Goal: Find specific page/section: Find specific page/section

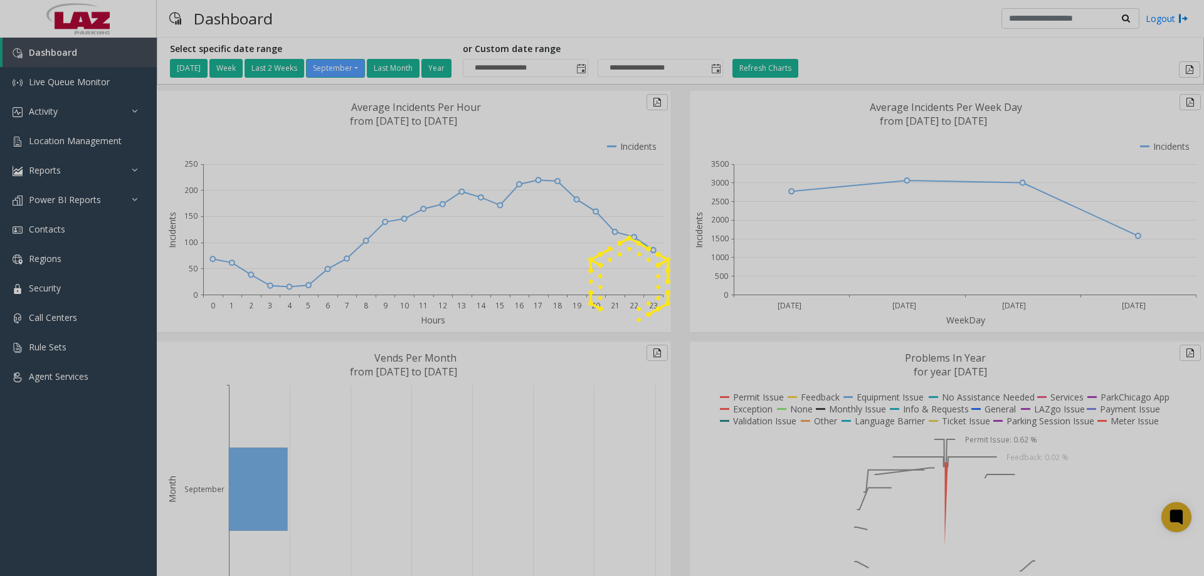
click at [65, 140] on div at bounding box center [602, 288] width 1204 height 576
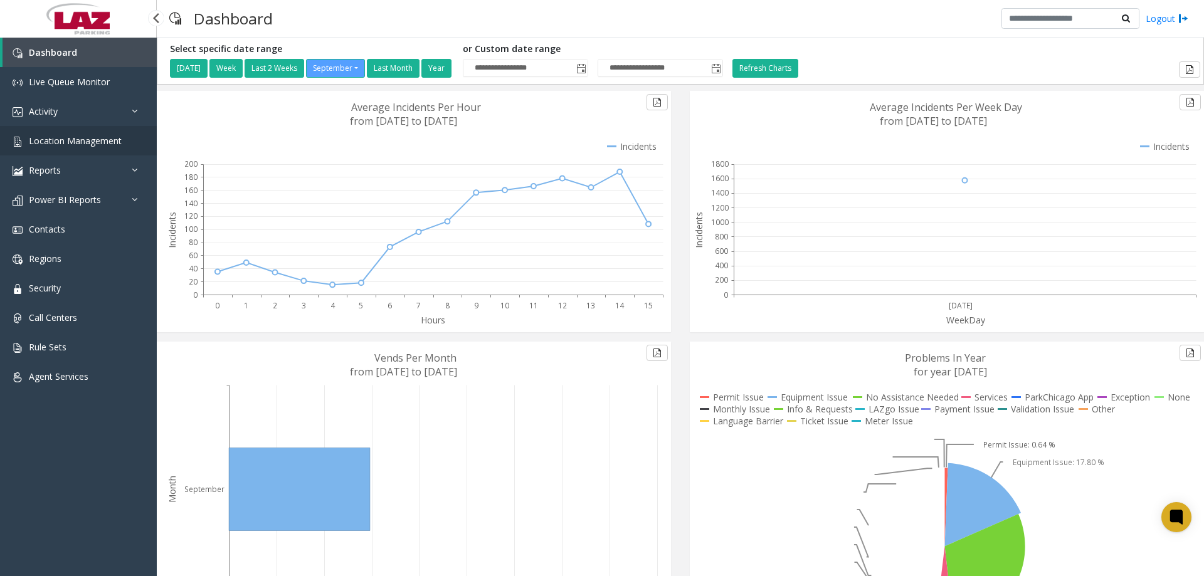
click at [69, 144] on span "Location Management" at bounding box center [75, 141] width 93 height 12
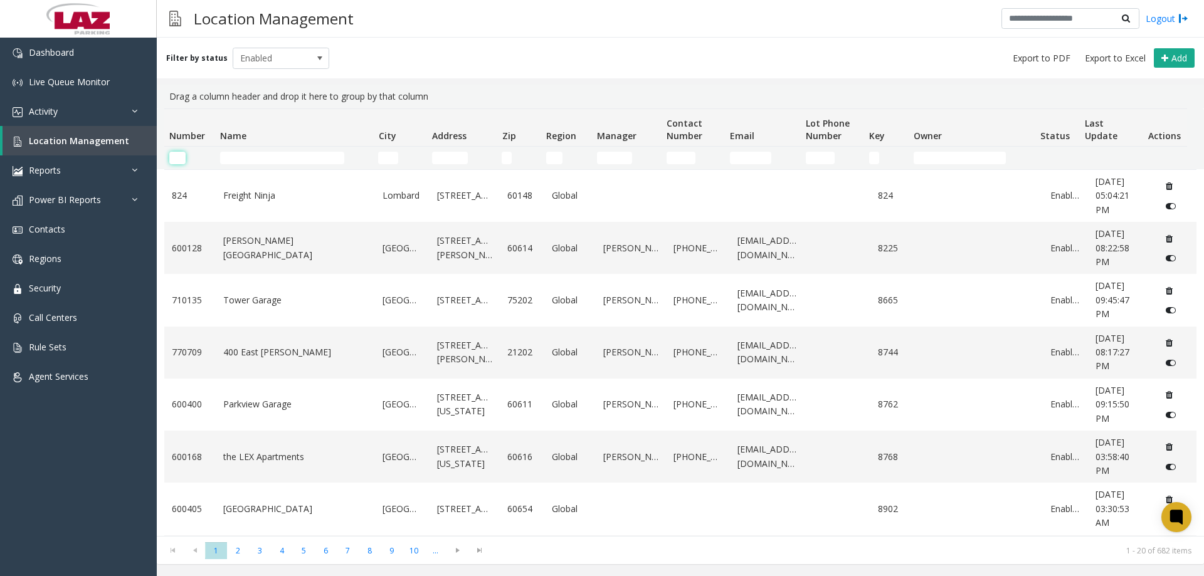
click at [176, 156] on input "Number Filter" at bounding box center [177, 158] width 16 height 13
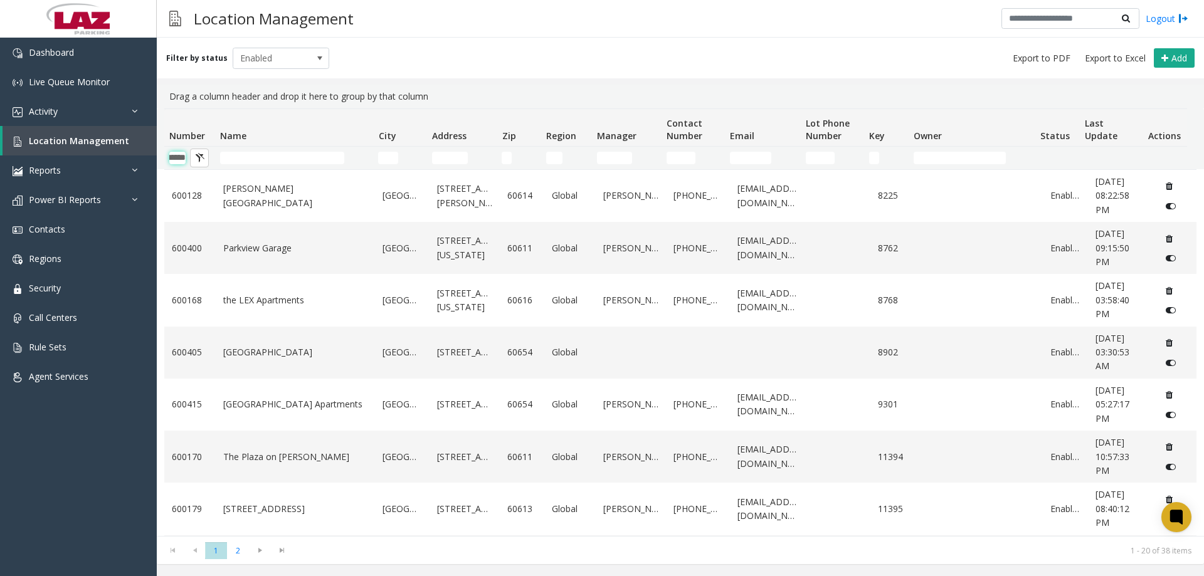
scroll to position [0, 21]
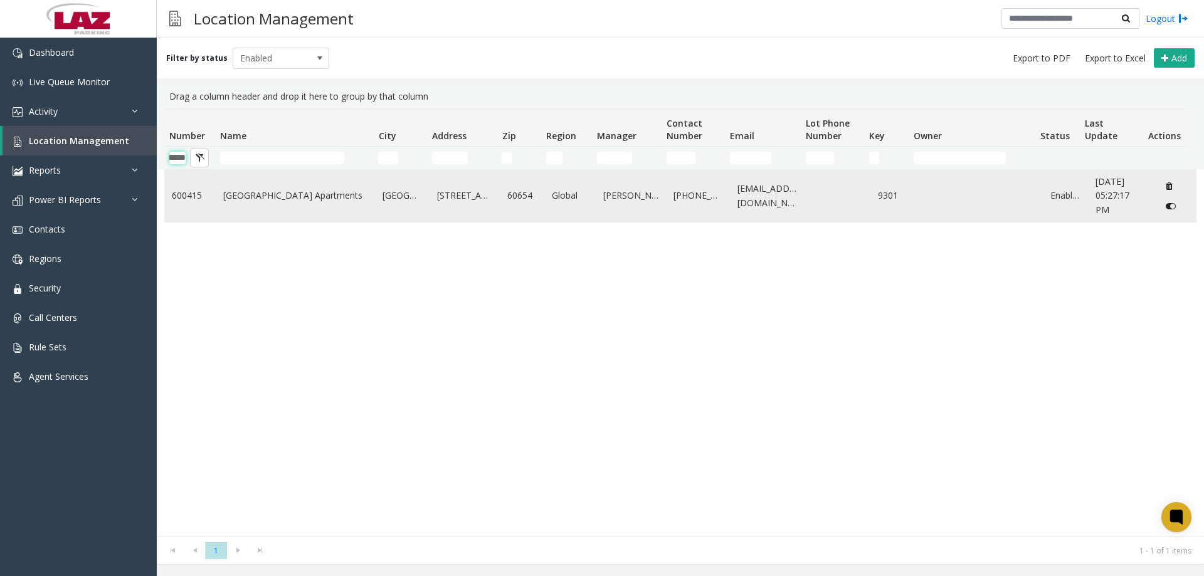
type input "******"
click at [243, 200] on link "[GEOGRAPHIC_DATA] Apartments" at bounding box center [295, 196] width 145 height 14
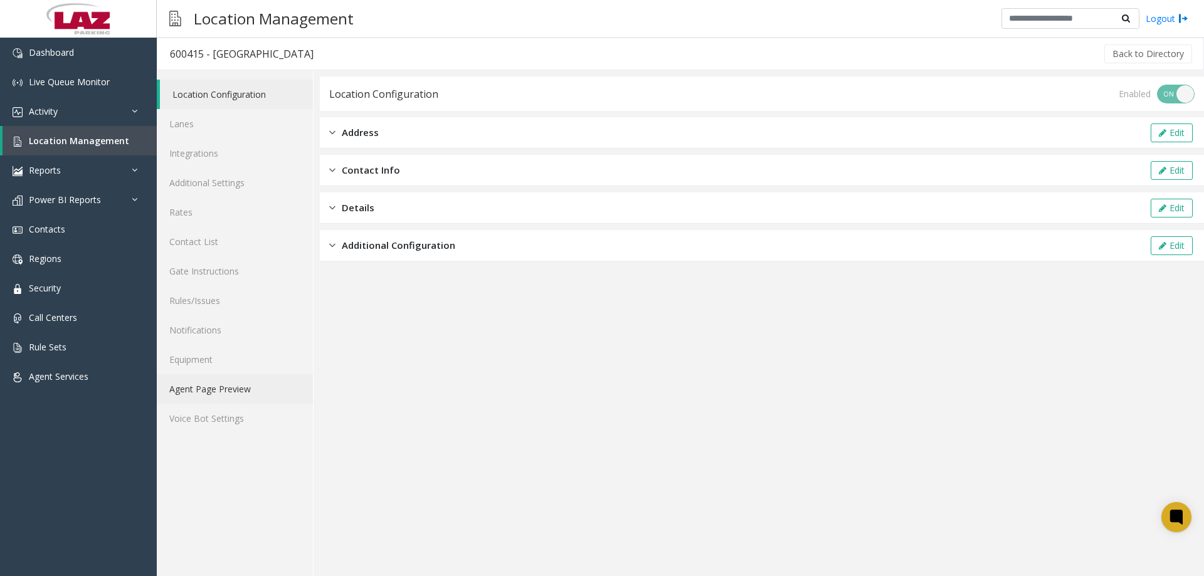
click at [213, 393] on link "Agent Page Preview" at bounding box center [235, 388] width 156 height 29
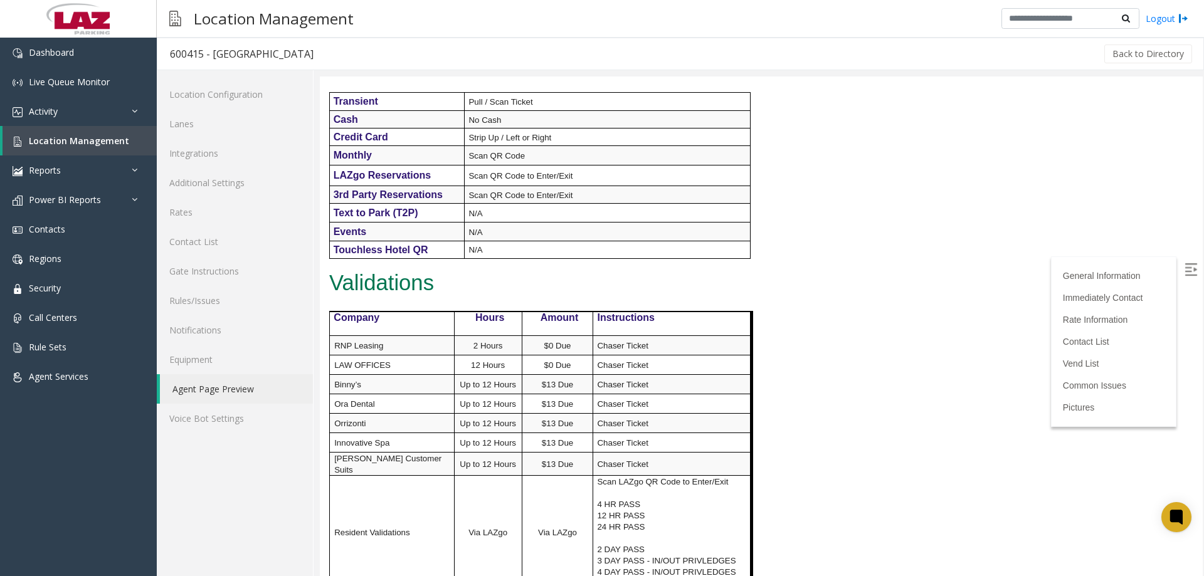
scroll to position [690, 0]
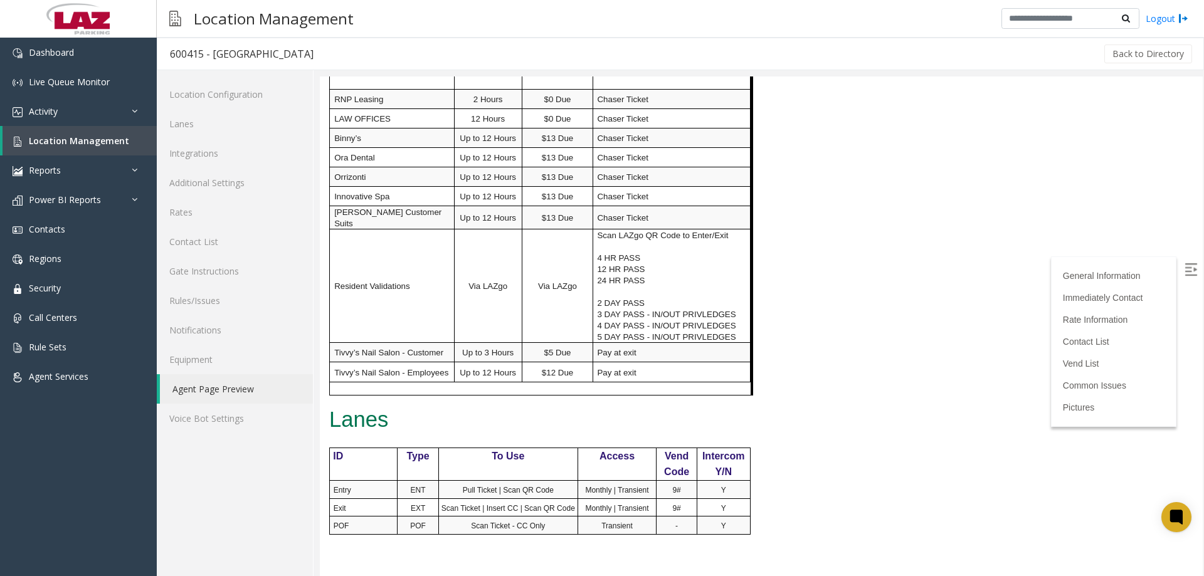
click at [1204, 145] on div at bounding box center [762, 327] width 884 height 500
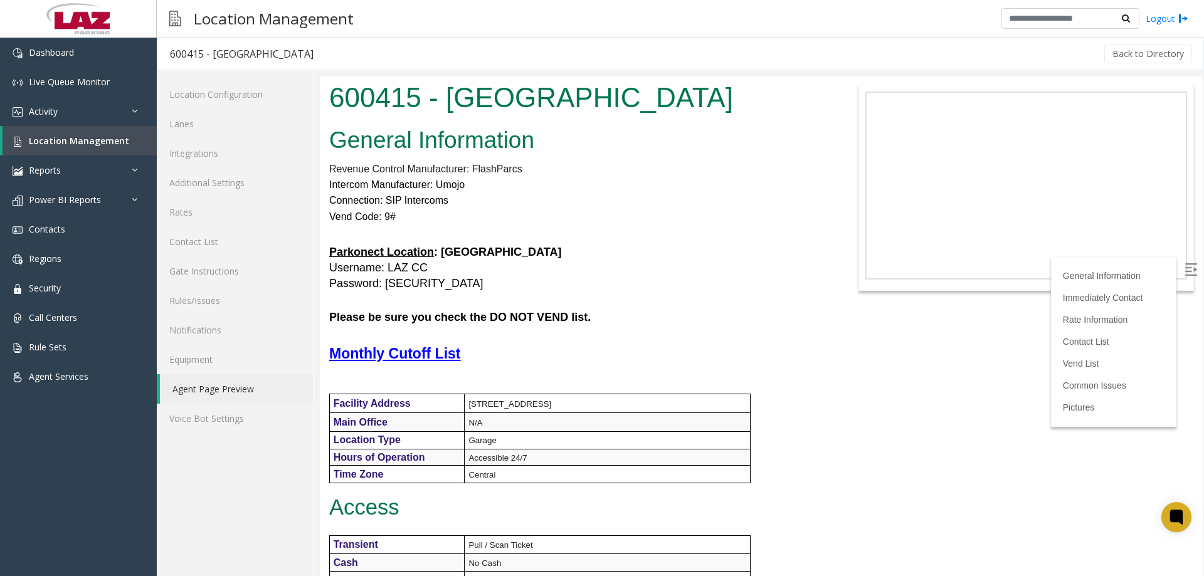
click at [780, 15] on div "Location Management Logout" at bounding box center [680, 19] width 1047 height 38
click at [72, 62] on link "Dashboard" at bounding box center [78, 52] width 157 height 29
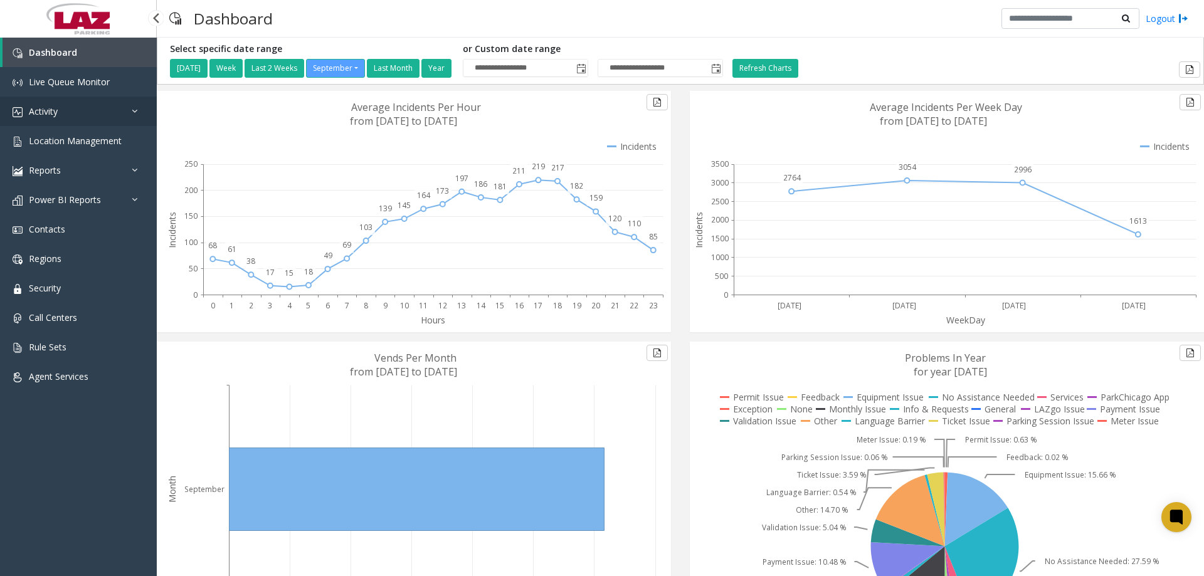
click at [76, 125] on link "Activity" at bounding box center [78, 111] width 157 height 29
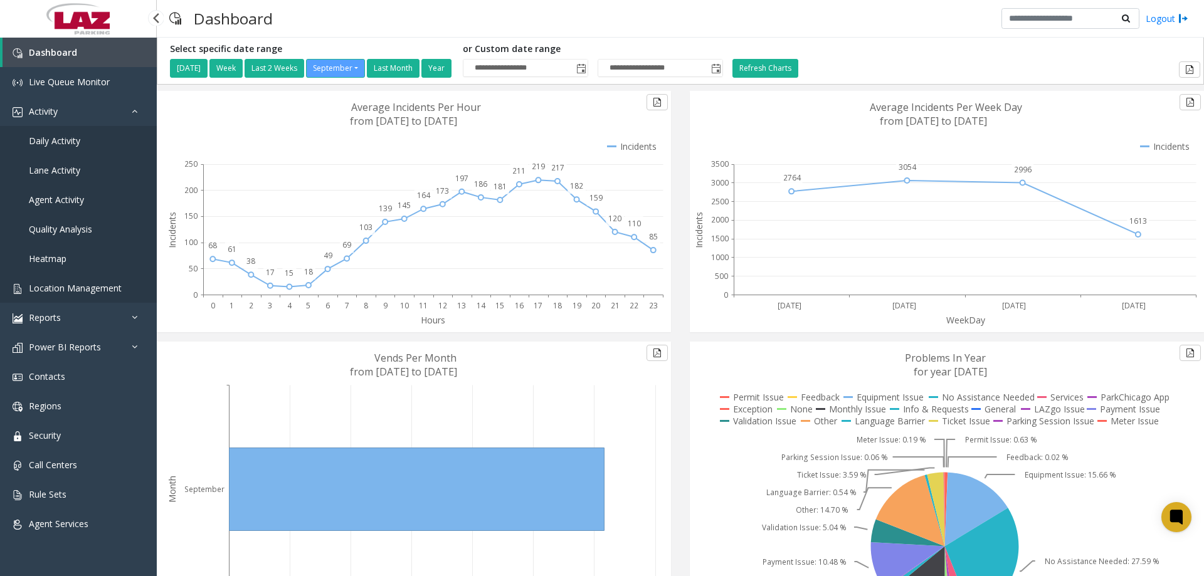
click at [63, 287] on span "Location Management" at bounding box center [75, 288] width 93 height 12
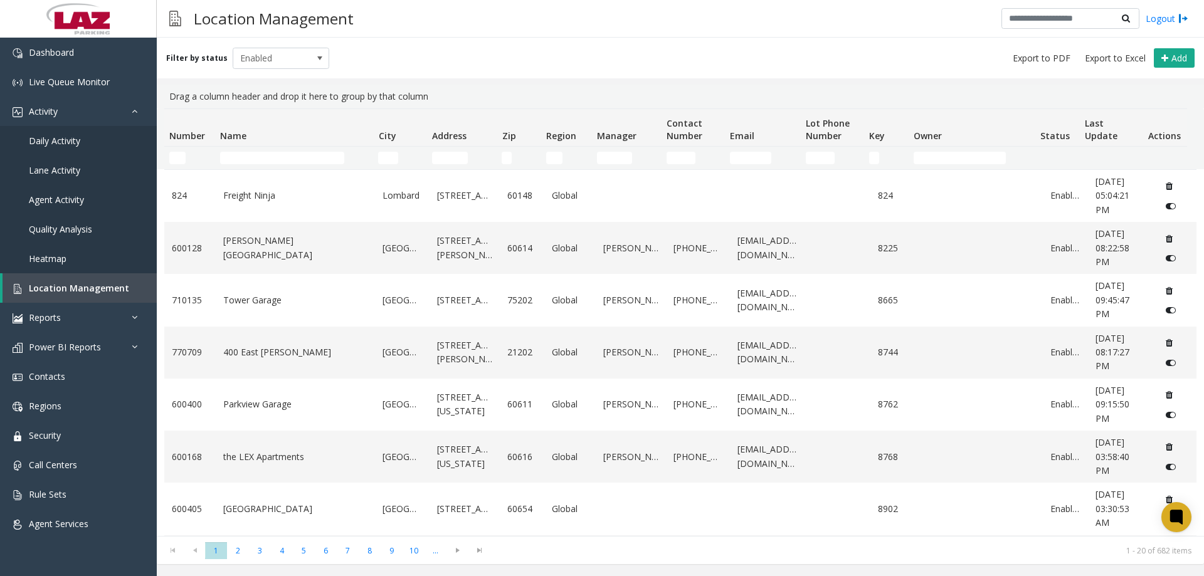
click at [263, 166] on td "Name Filter" at bounding box center [294, 158] width 158 height 23
click at [266, 162] on input "Name Filter" at bounding box center [282, 158] width 124 height 13
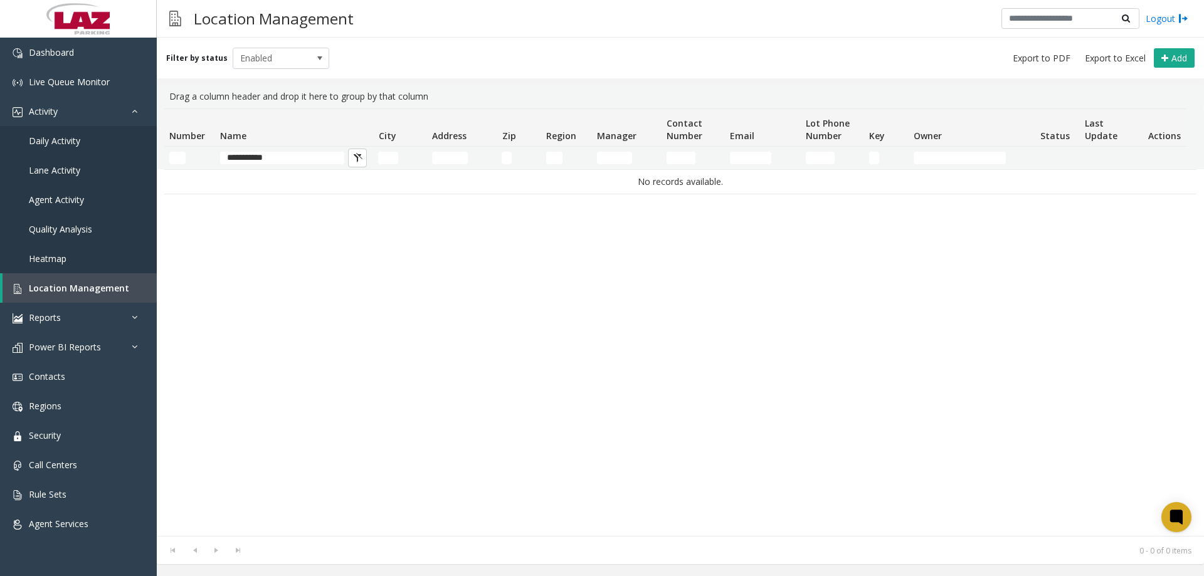
click at [368, 398] on div "No records available." at bounding box center [680, 352] width 1032 height 367
click at [61, 300] on link "Location Management" at bounding box center [80, 287] width 154 height 29
click at [293, 154] on input "**********" at bounding box center [282, 158] width 124 height 13
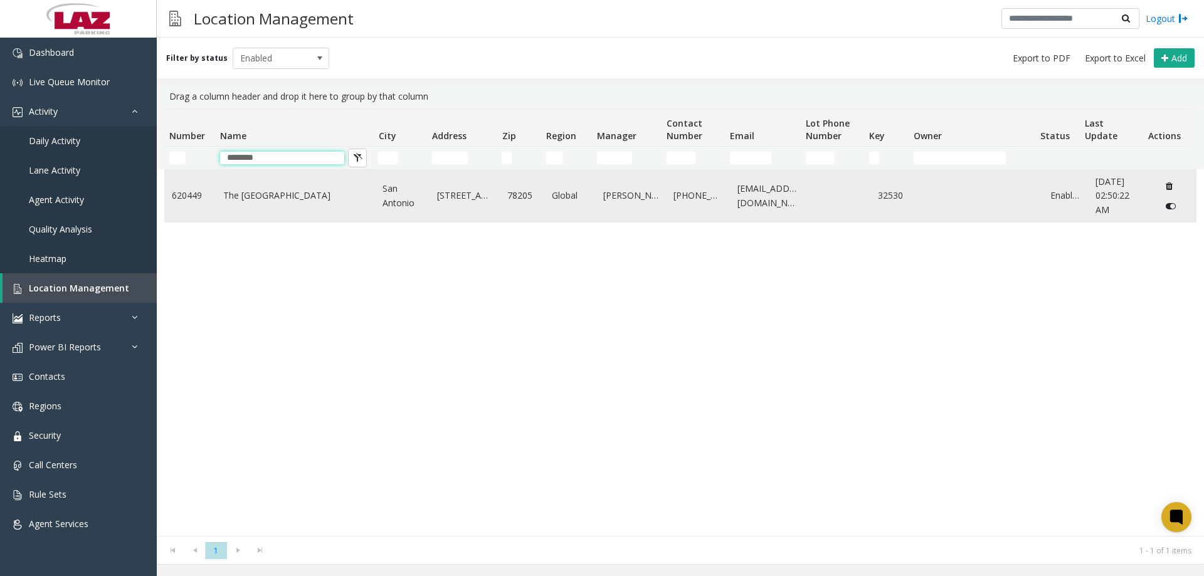
type input "********"
click at [284, 198] on link "The [GEOGRAPHIC_DATA]" at bounding box center [295, 196] width 145 height 14
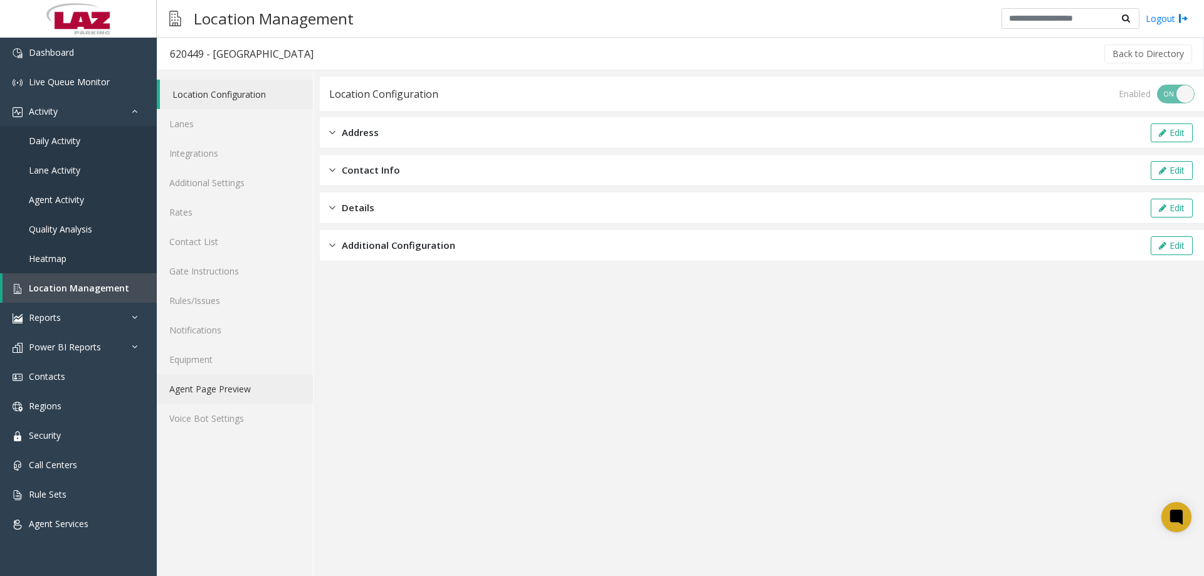
click at [235, 393] on link "Agent Page Preview" at bounding box center [235, 388] width 156 height 29
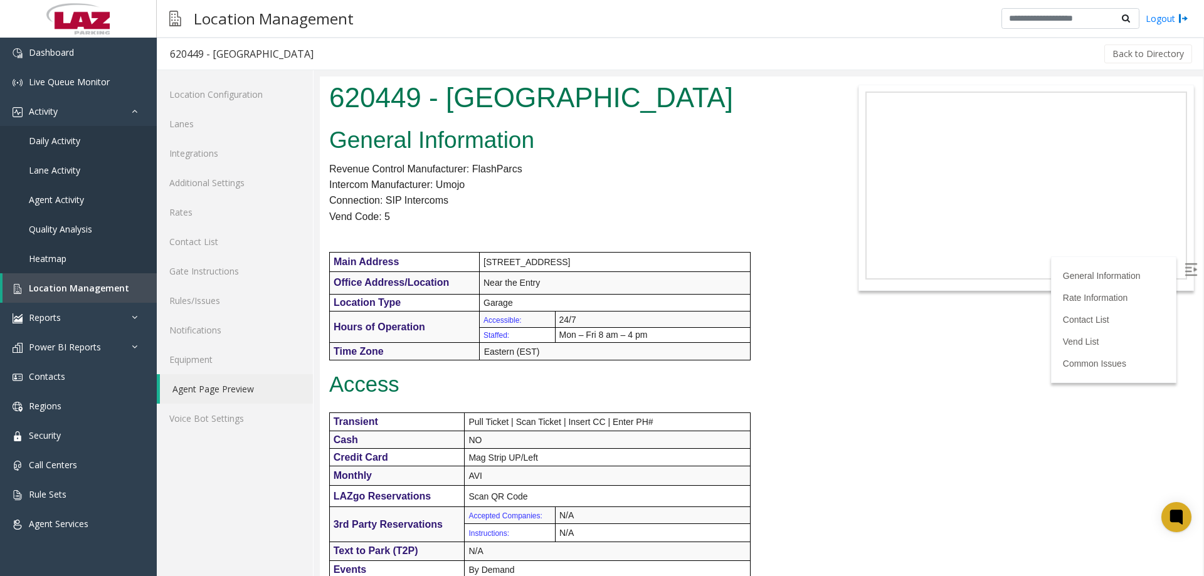
click at [500, 181] on p "Intercom Manufacturer: Umojo" at bounding box center [577, 185] width 496 height 16
click at [212, 127] on link "Lanes" at bounding box center [235, 123] width 156 height 29
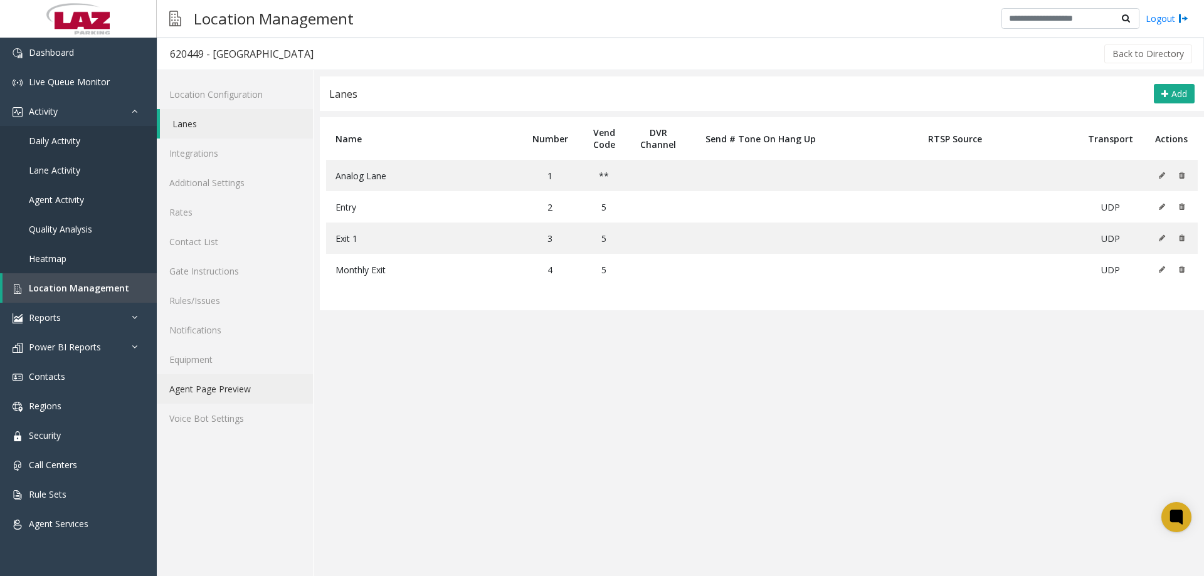
click at [209, 399] on link "Agent Page Preview" at bounding box center [235, 388] width 156 height 29
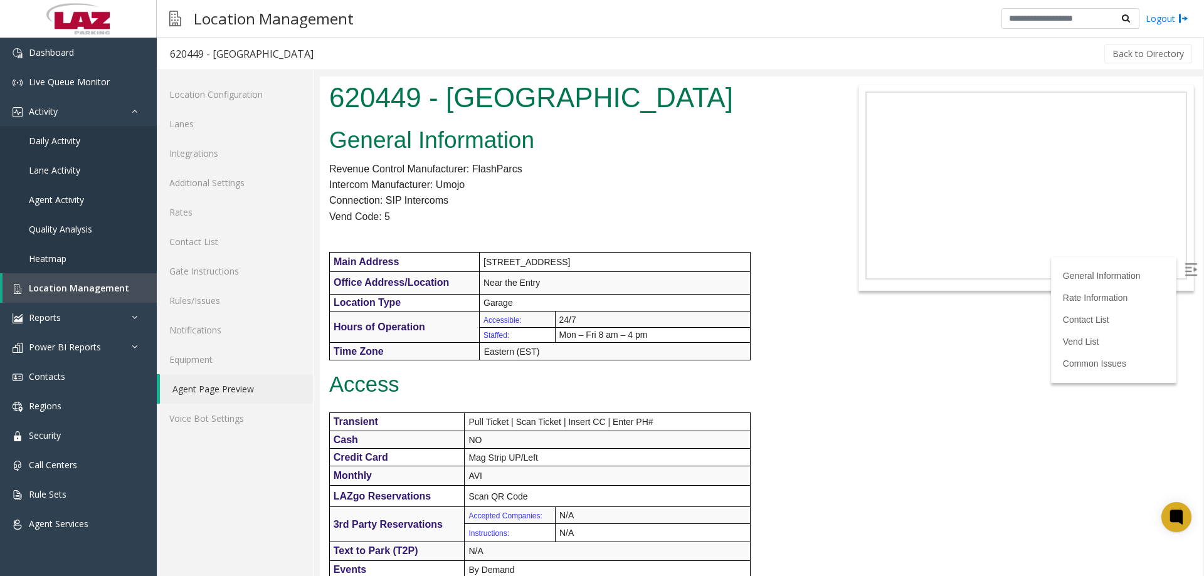
click at [976, 398] on body "620449 - [GEOGRAPHIC_DATA] General Information Revenue Control Manufacturer: Fl…" at bounding box center [761, 327] width 883 height 500
click at [588, 131] on h2 "General Information" at bounding box center [577, 140] width 496 height 33
